Goal: Transaction & Acquisition: Purchase product/service

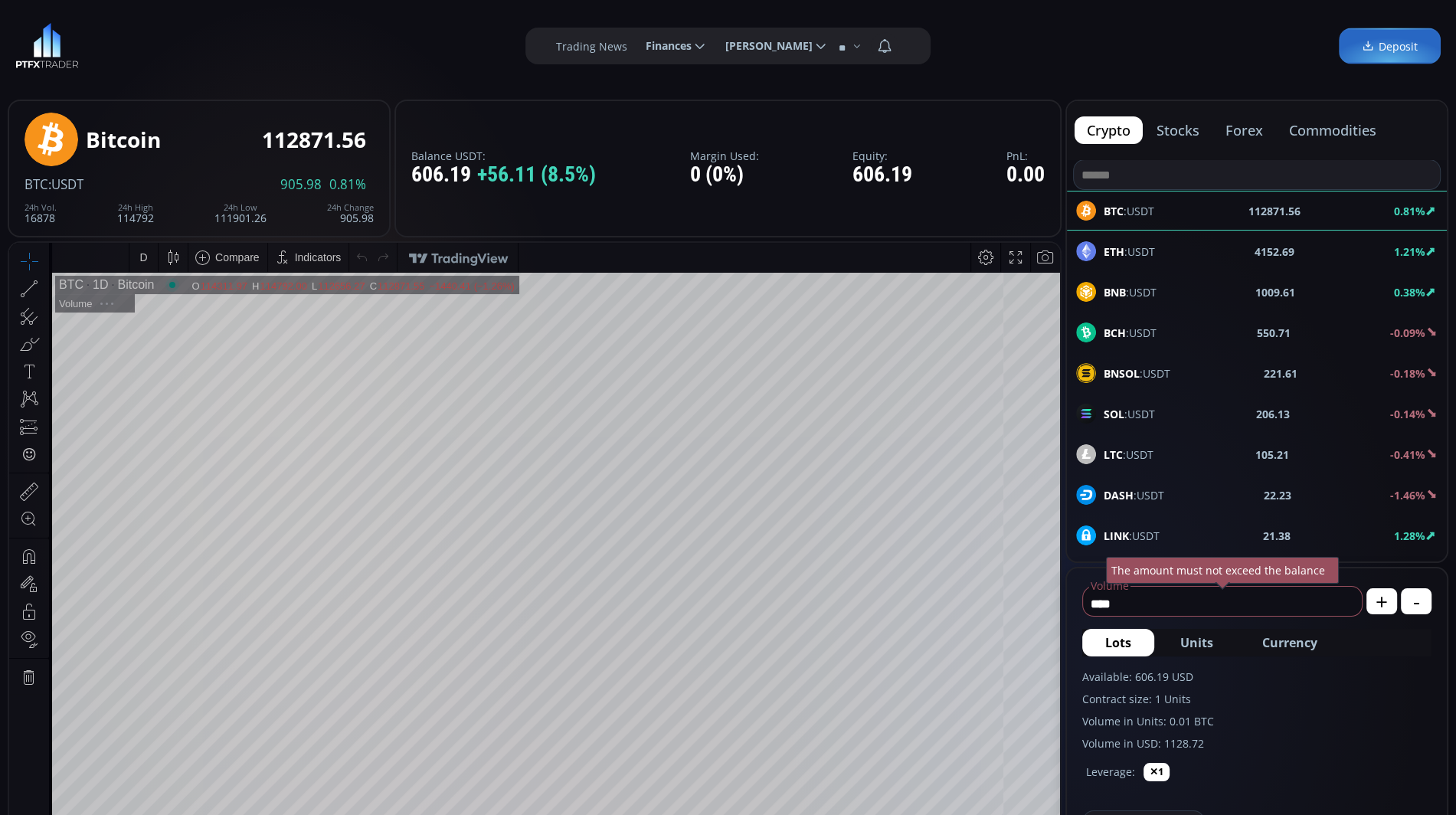
type input "********"
click at [1405, 45] on span "Deposit" at bounding box center [1390, 46] width 56 height 16
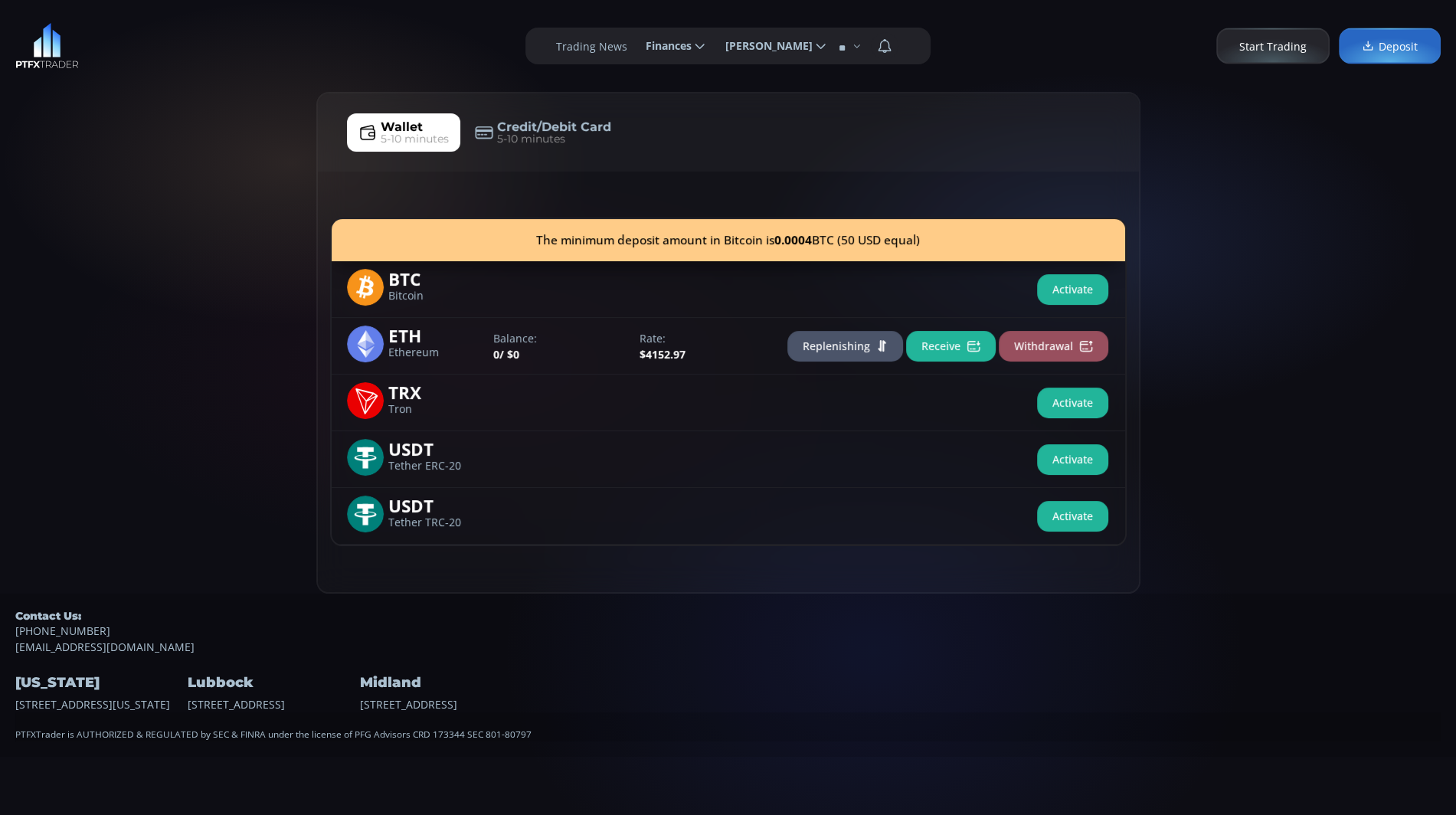
click at [1092, 290] on button "Activate" at bounding box center [1073, 289] width 72 height 31
